Goal: Information Seeking & Learning: Learn about a topic

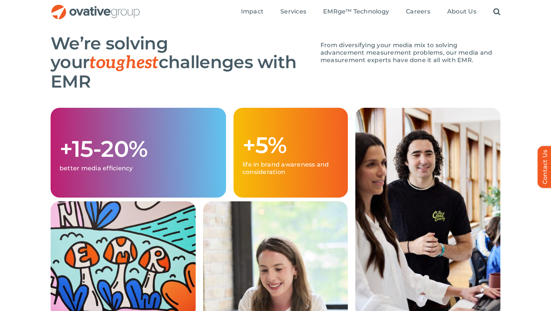
scroll to position [416, 0]
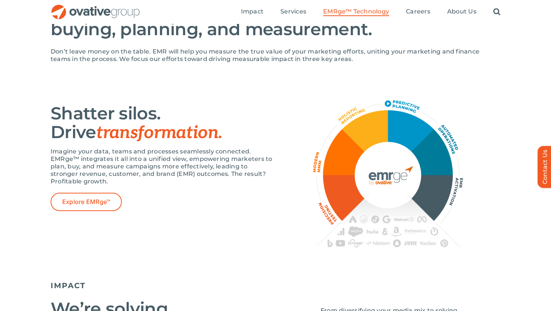
click at [358, 8] on span "EMRge™ Technology" at bounding box center [356, 11] width 66 height 7
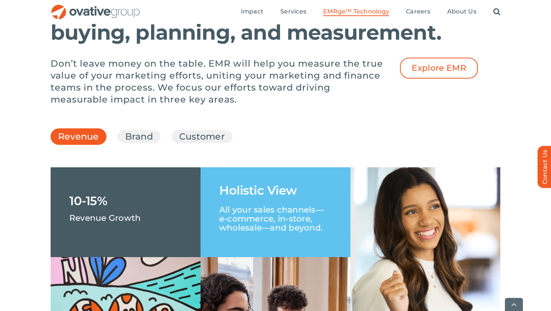
scroll to position [1037, 0]
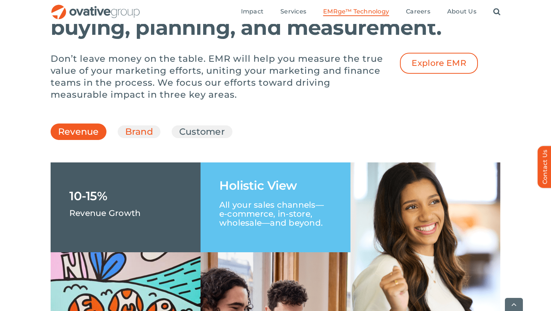
click at [127, 138] on link "Brand" at bounding box center [139, 132] width 28 height 13
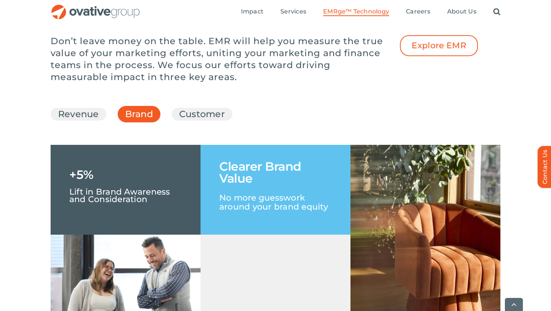
scroll to position [1058, 0]
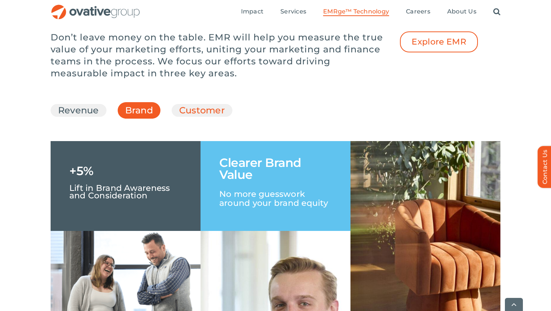
click at [193, 117] on link "Customer" at bounding box center [202, 110] width 46 height 13
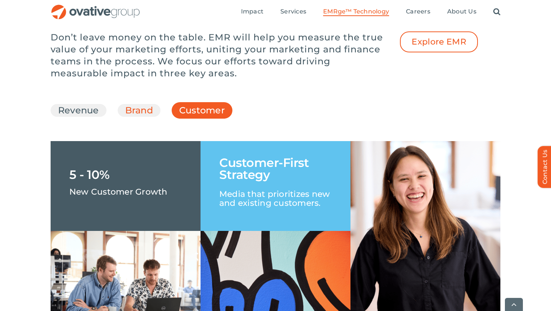
click at [148, 117] on link "Brand" at bounding box center [139, 110] width 28 height 13
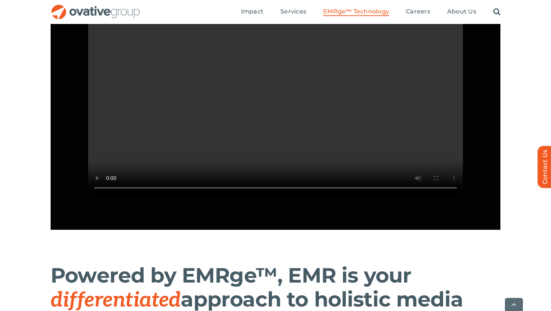
scroll to position [750, 0]
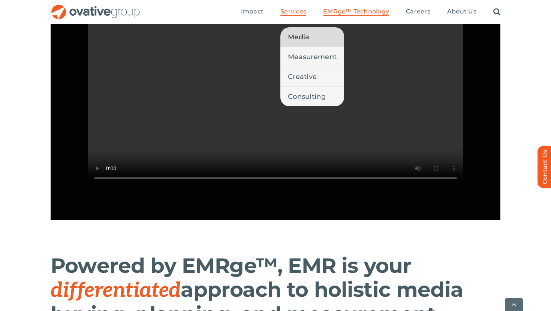
click at [311, 38] on link "Media" at bounding box center [312, 36] width 64 height 19
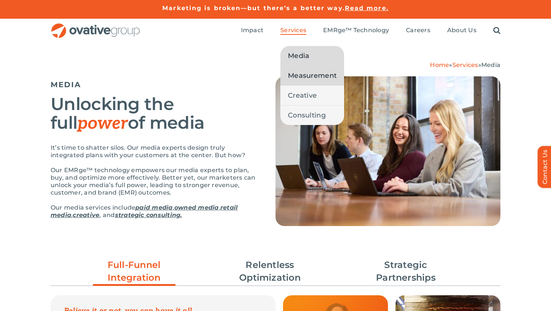
click at [298, 82] on link "Measurement" at bounding box center [312, 75] width 64 height 19
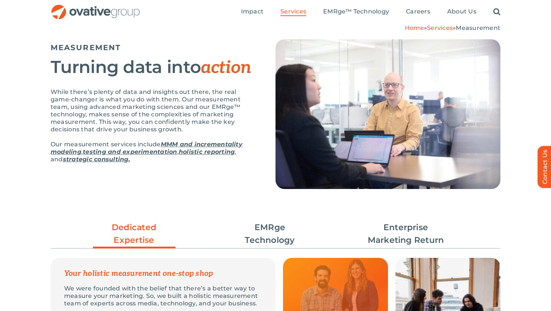
scroll to position [42, 0]
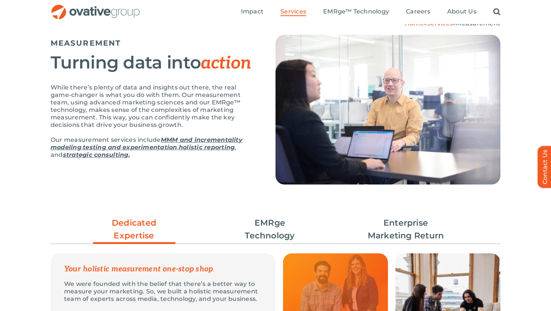
click at [234, 139] on link "MMM and incrementality modeling" at bounding box center [147, 143] width 192 height 15
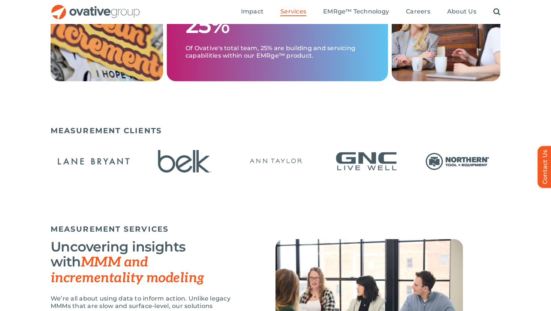
scroll to position [188, 0]
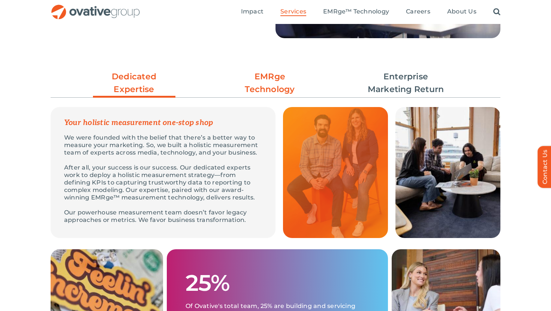
click at [280, 76] on link "EMRge Technology" at bounding box center [270, 82] width 82 height 25
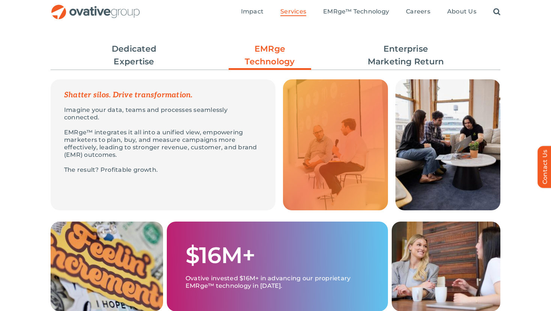
scroll to position [179, 0]
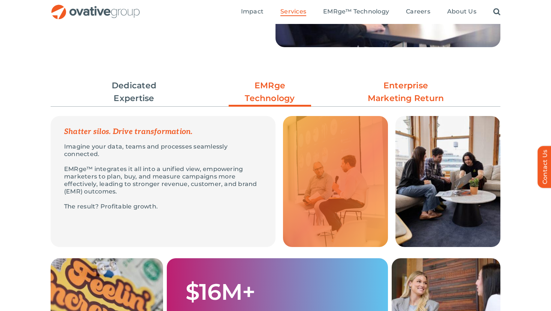
click at [401, 90] on link "Enterprise Marketing Return" at bounding box center [406, 91] width 82 height 25
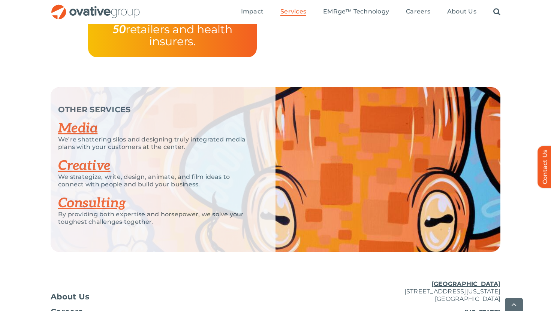
scroll to position [1490, 0]
